Goal: Check status: Check status

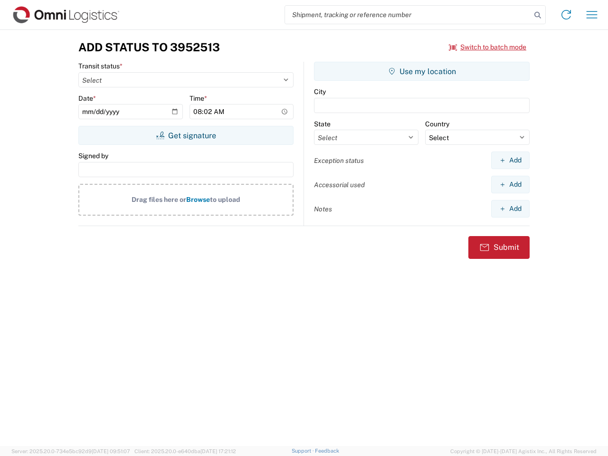
click at [408, 15] on input "search" at bounding box center [408, 15] width 246 height 18
click at [538, 15] on icon at bounding box center [537, 15] width 13 height 13
click at [566, 15] on icon at bounding box center [565, 14] width 15 height 15
click at [592, 15] on icon "button" at bounding box center [591, 14] width 11 height 7
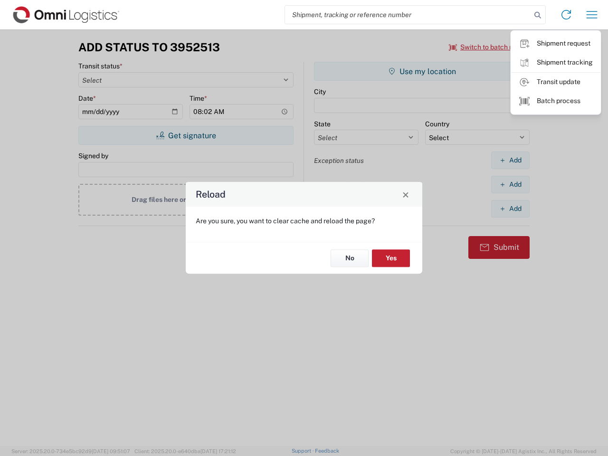
click at [488, 47] on div "Reload Are you sure, you want to clear cache and reload the page? No Yes" at bounding box center [304, 228] width 608 height 456
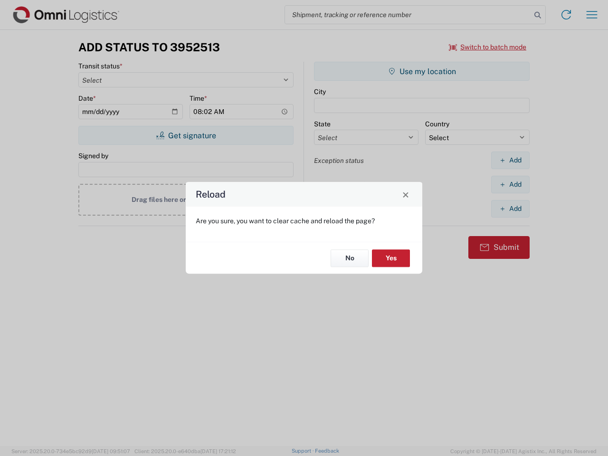
click at [186, 135] on div "Reload Are you sure, you want to clear cache and reload the page? No Yes" at bounding box center [304, 228] width 608 height 456
click at [422, 71] on div "Reload Are you sure, you want to clear cache and reload the page? No Yes" at bounding box center [304, 228] width 608 height 456
click at [510, 160] on div "Reload Are you sure, you want to clear cache and reload the page? No Yes" at bounding box center [304, 228] width 608 height 456
click at [510, 184] on div "Reload Are you sure, you want to clear cache and reload the page? No Yes" at bounding box center [304, 228] width 608 height 456
click at [510, 208] on div "Reload Are you sure, you want to clear cache and reload the page? No Yes" at bounding box center [304, 228] width 608 height 456
